Goal: Task Accomplishment & Management: Use online tool/utility

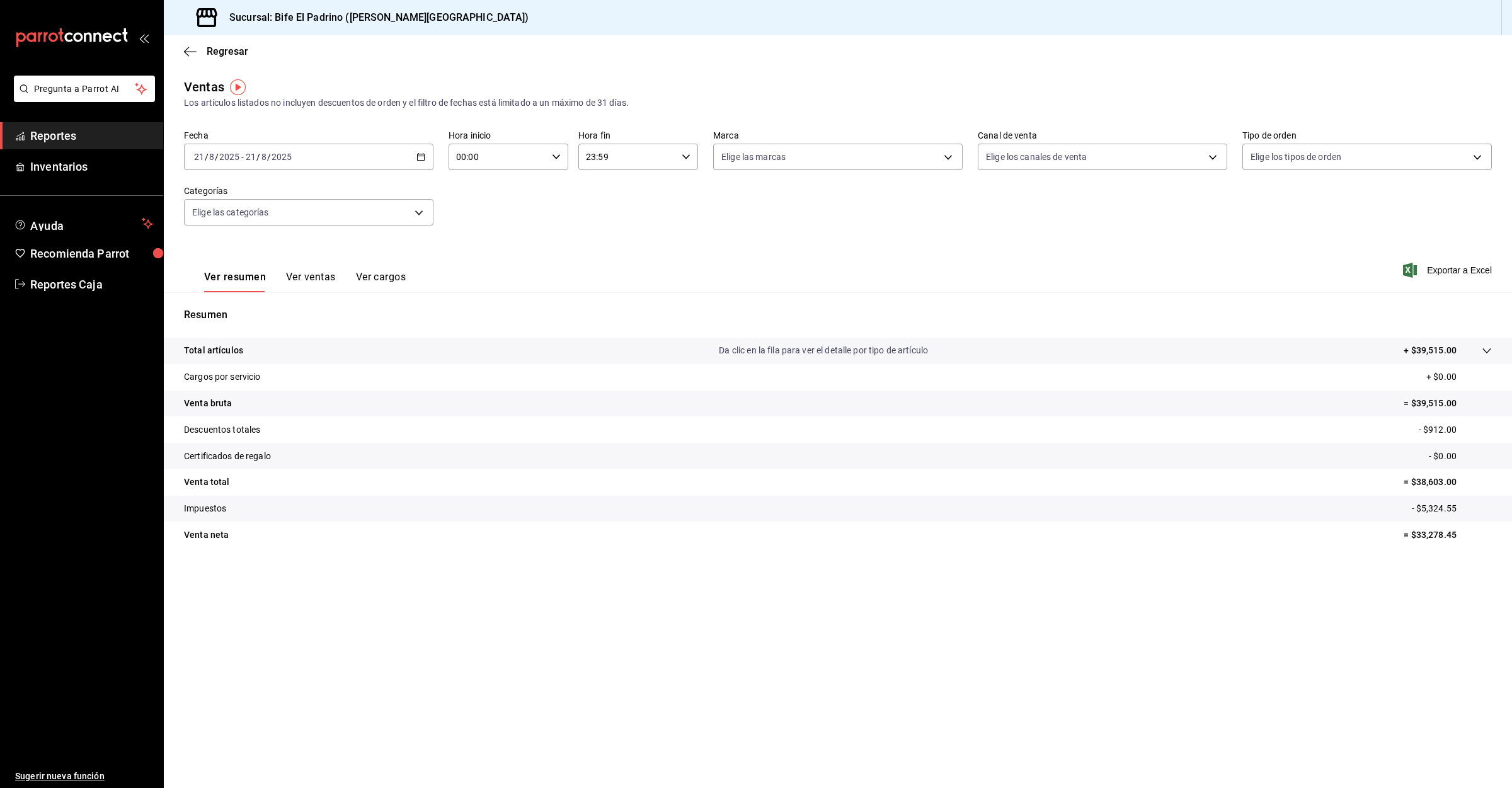
drag, startPoint x: 36, startPoint y: 137, endPoint x: 121, endPoint y: 150, distance: 86.0
click at [37, 137] on span "Reportes" at bounding box center [92, 135] width 123 height 17
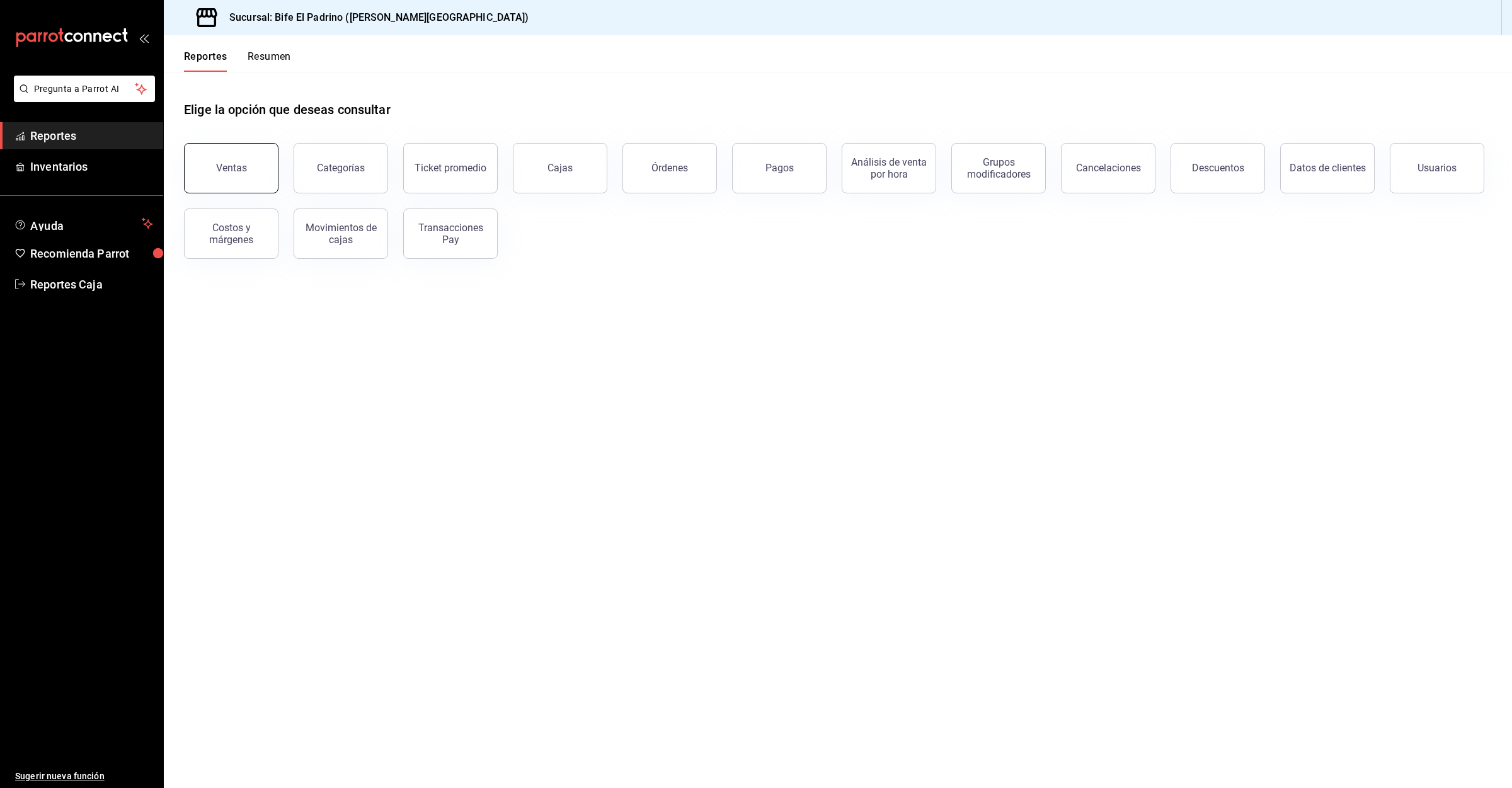
click at [246, 161] on button "Ventas" at bounding box center [231, 168] width 94 height 50
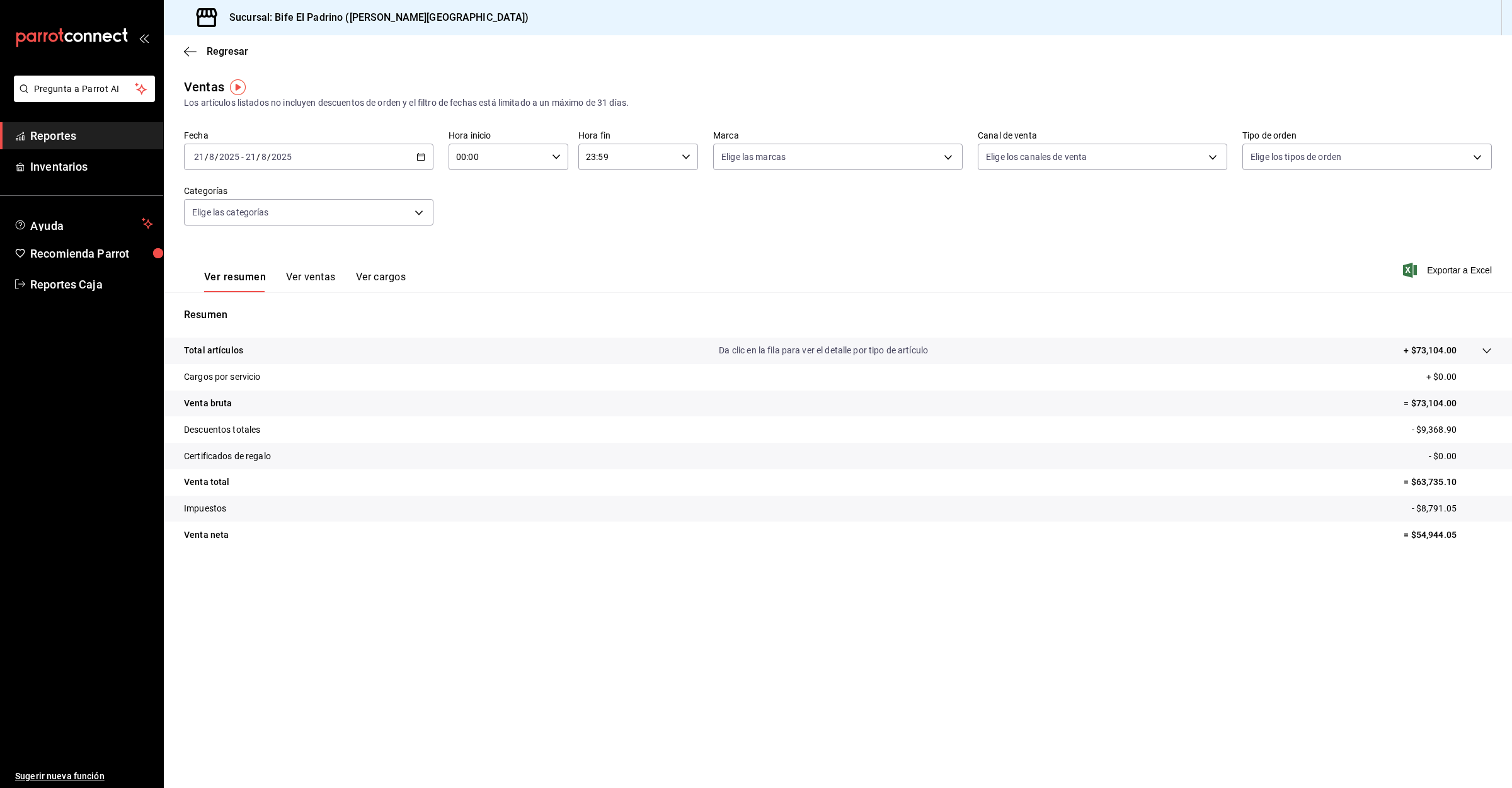
click at [58, 135] on span "Reportes" at bounding box center [92, 135] width 123 height 17
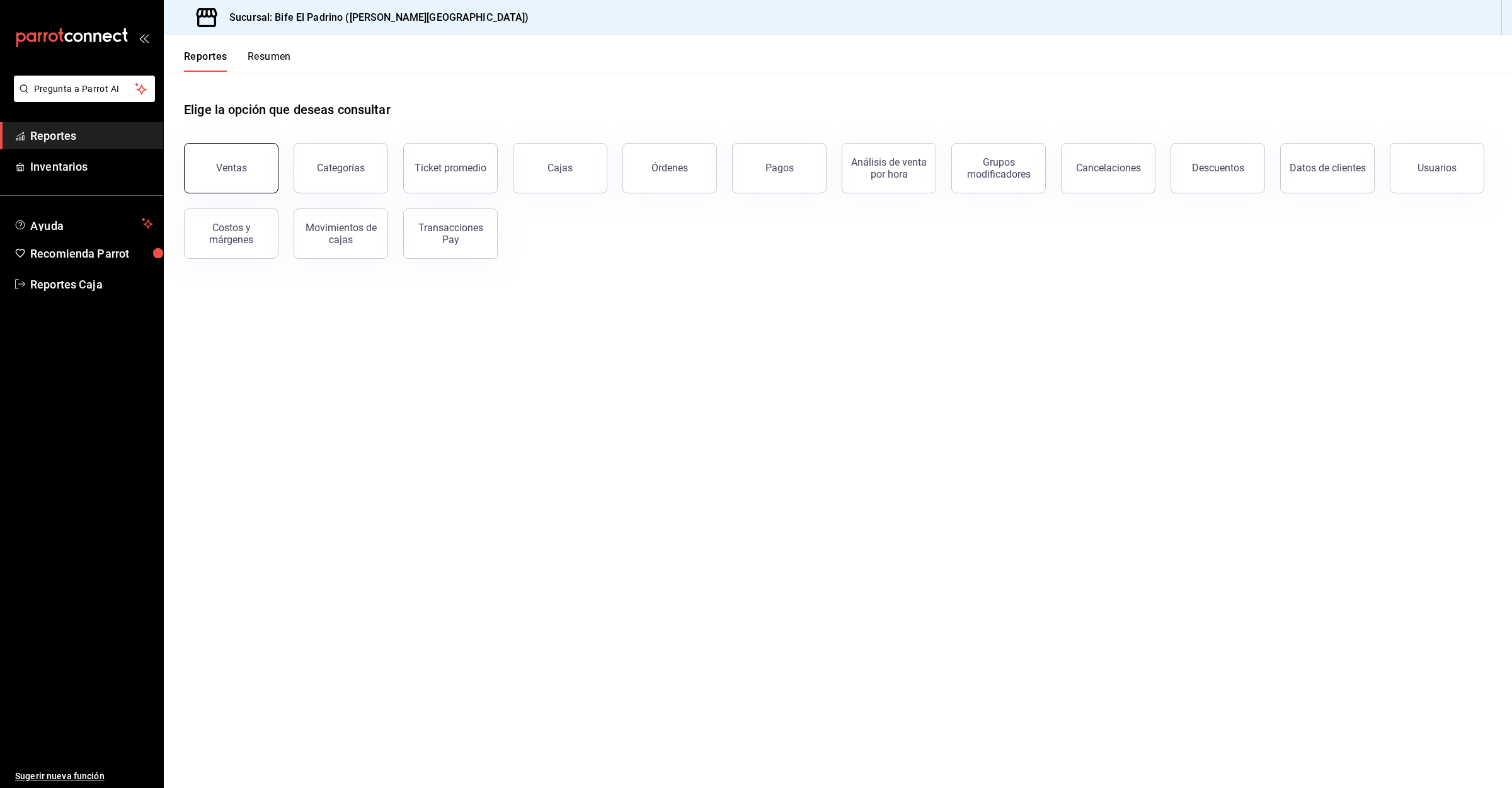
click at [213, 176] on button "Ventas" at bounding box center [231, 168] width 94 height 50
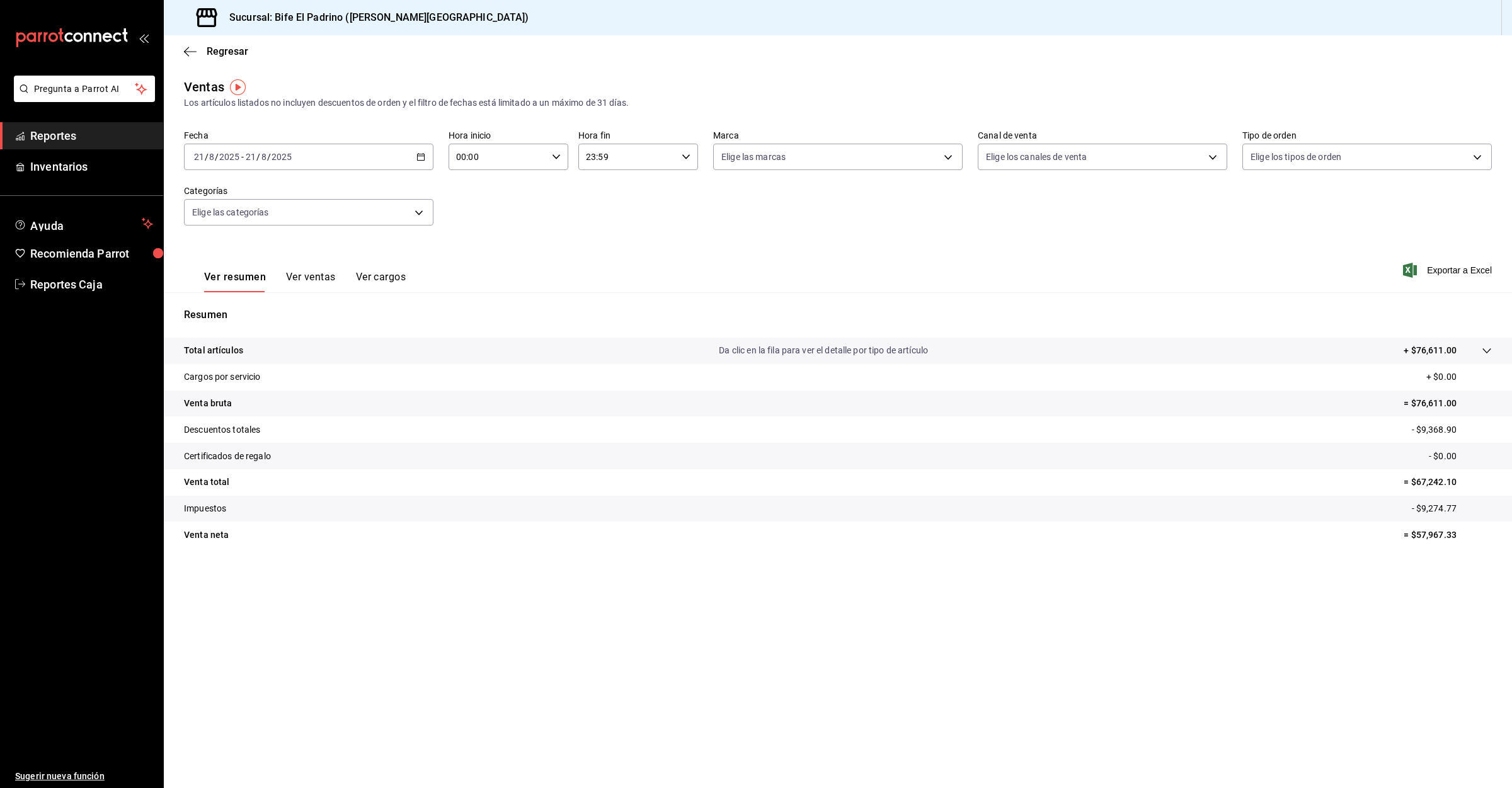
click at [48, 133] on span "Reportes" at bounding box center [92, 135] width 123 height 17
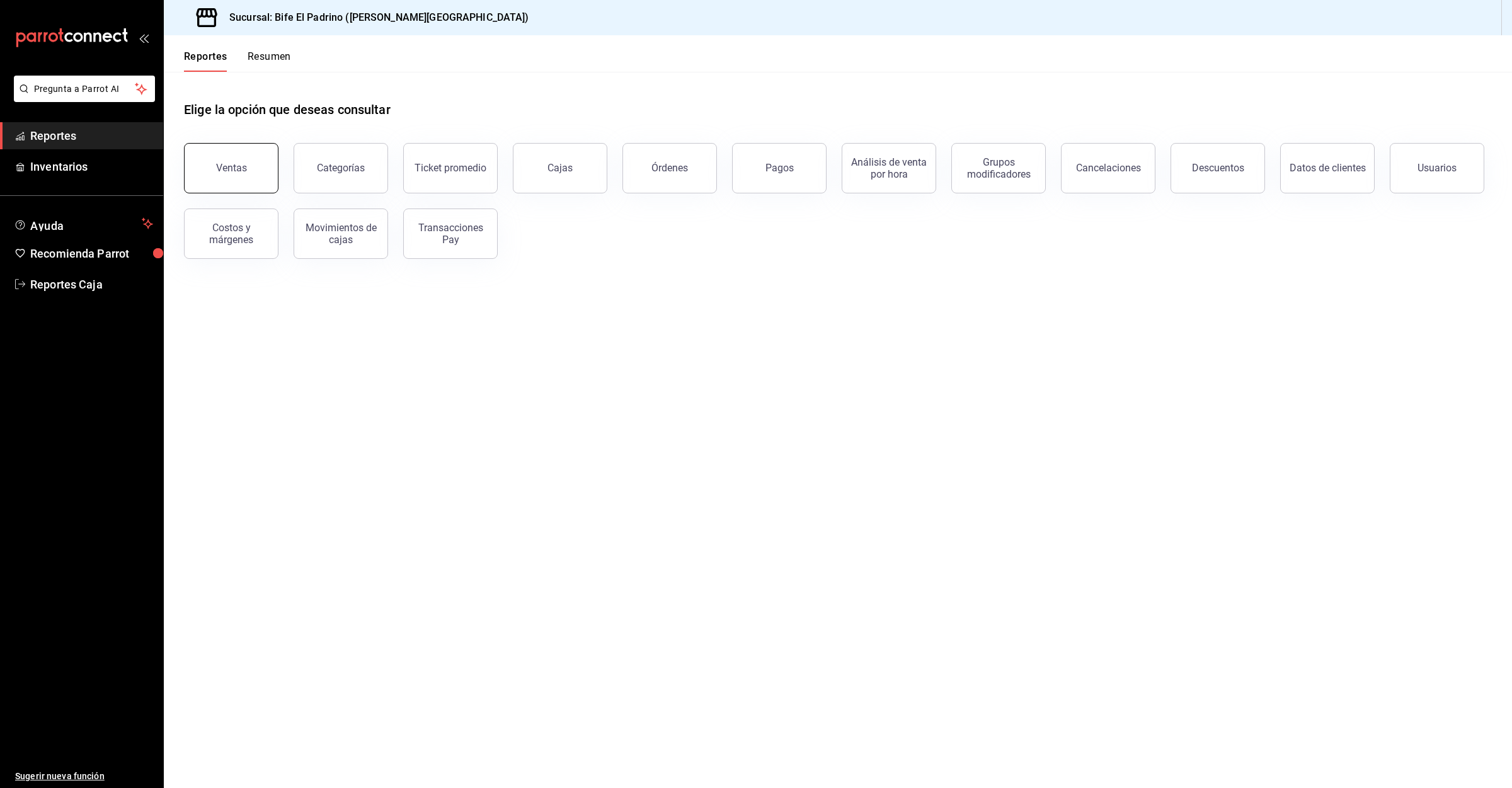
click at [235, 173] on div "Ventas" at bounding box center [231, 168] width 31 height 12
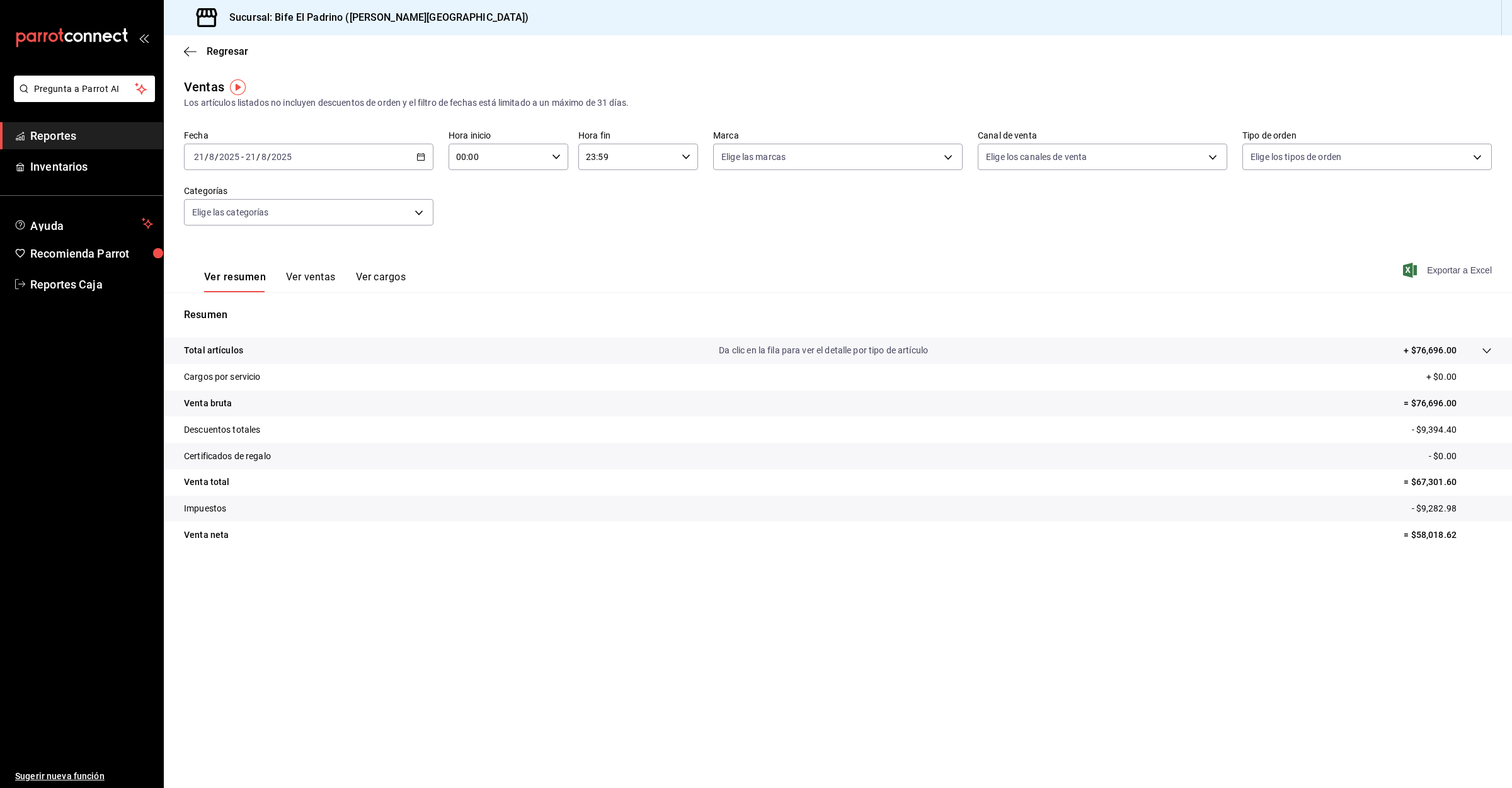
click at [1446, 267] on span "Exportar a Excel" at bounding box center [1449, 270] width 86 height 15
